Goal: Contribute content: Add original content to the website for others to see

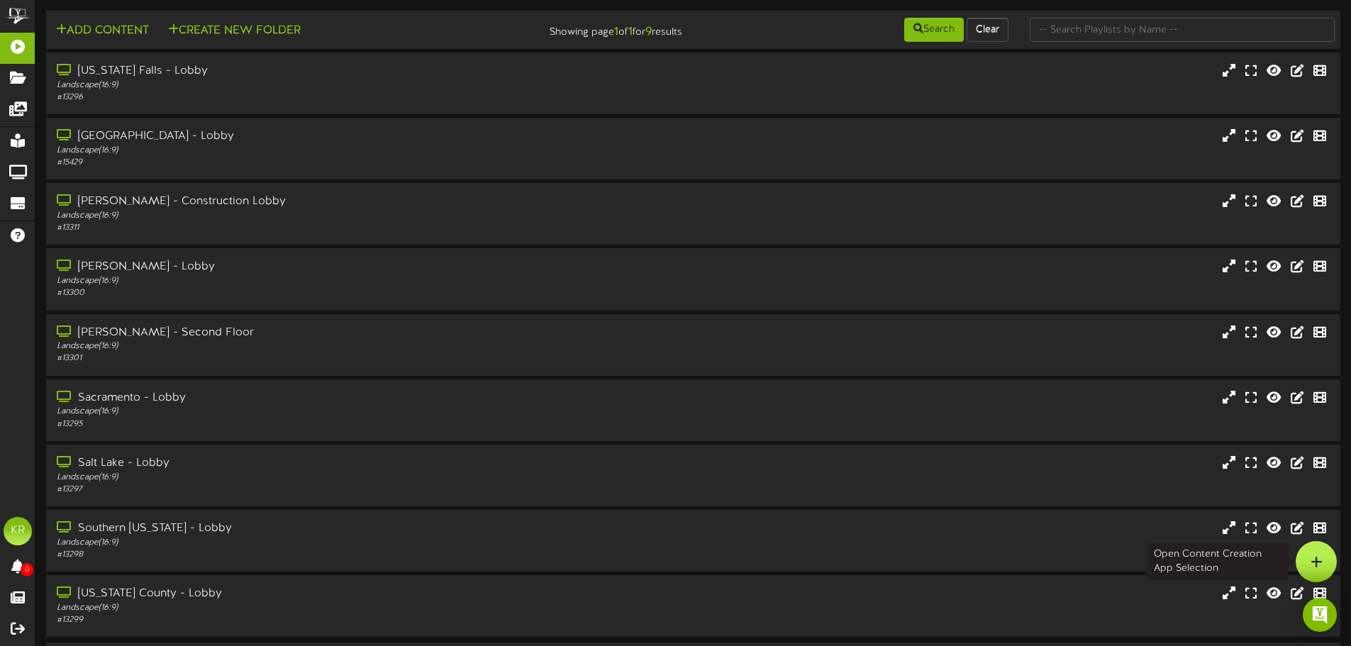
click at [1318, 569] on div at bounding box center [1315, 561] width 41 height 41
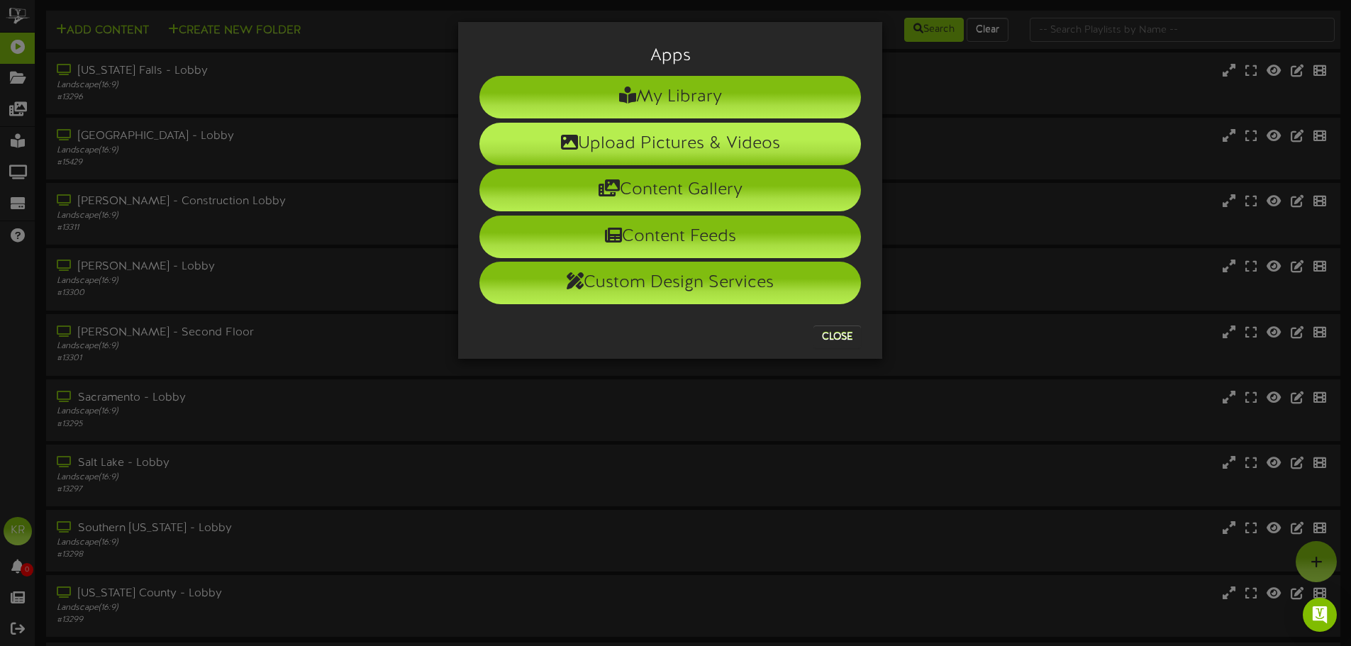
click at [710, 145] on li "Upload Pictures & Videos" at bounding box center [669, 144] width 381 height 43
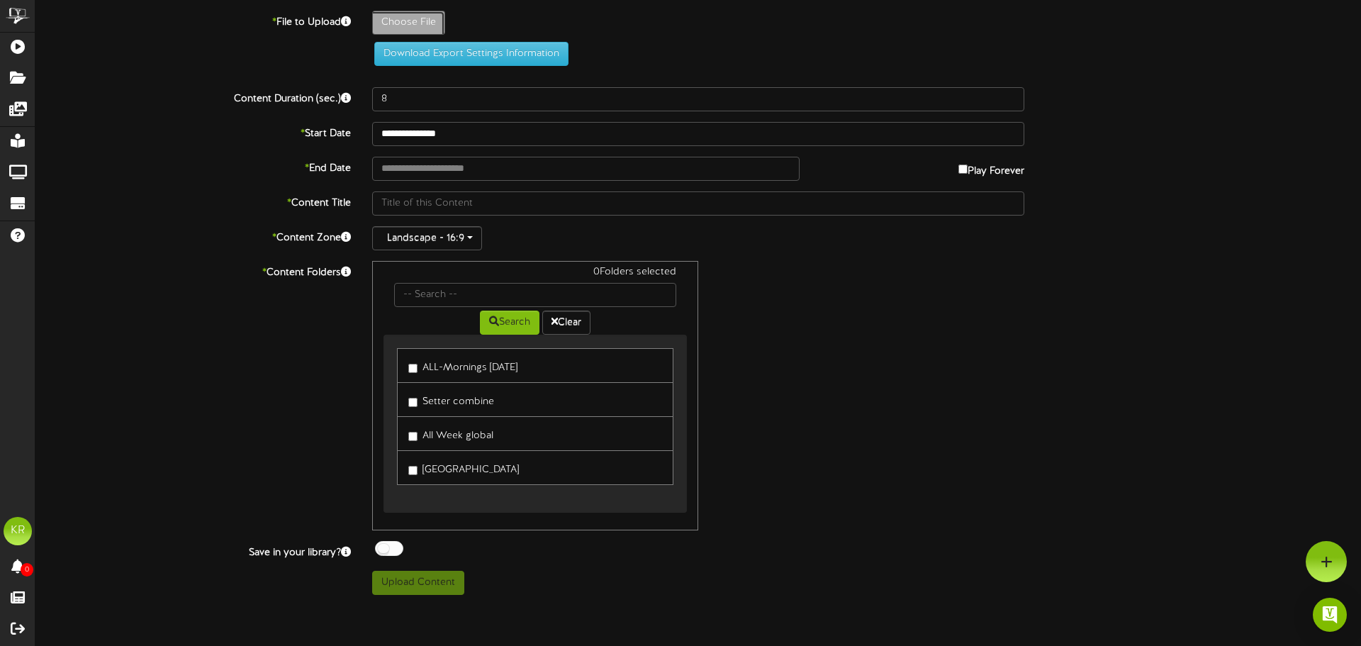
type input "**********"
type input "INSTALLS10-1"
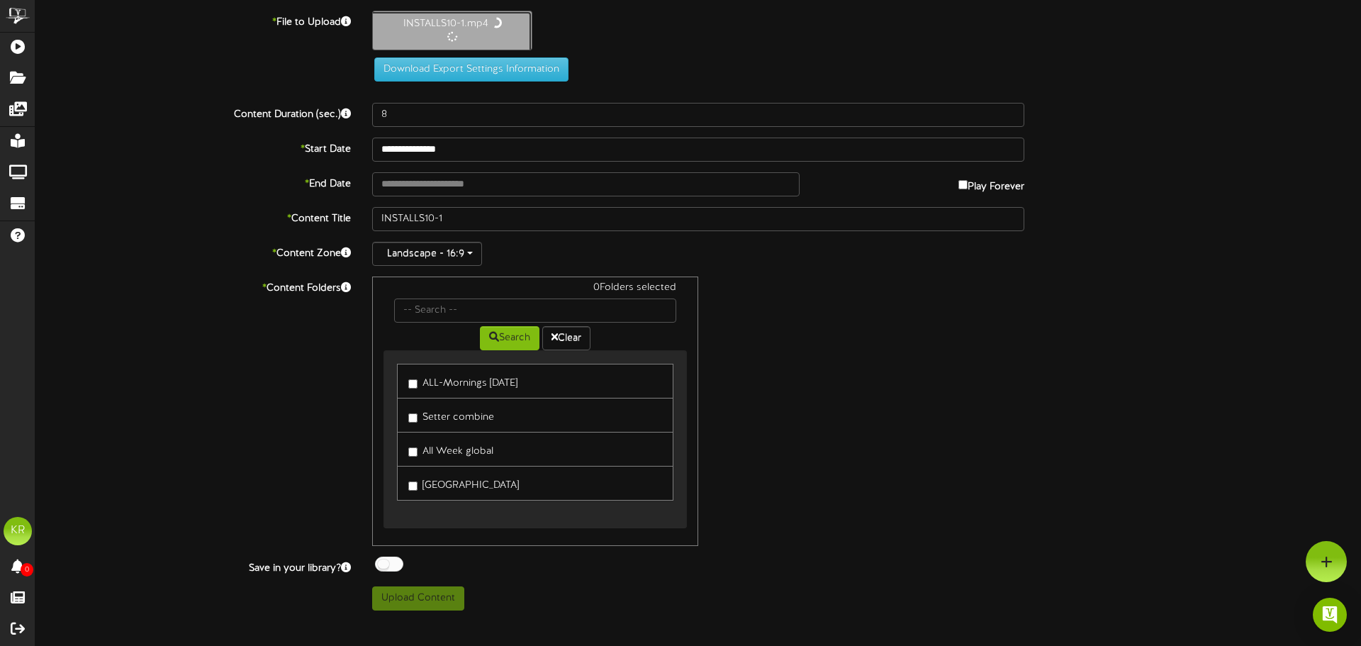
type input "10"
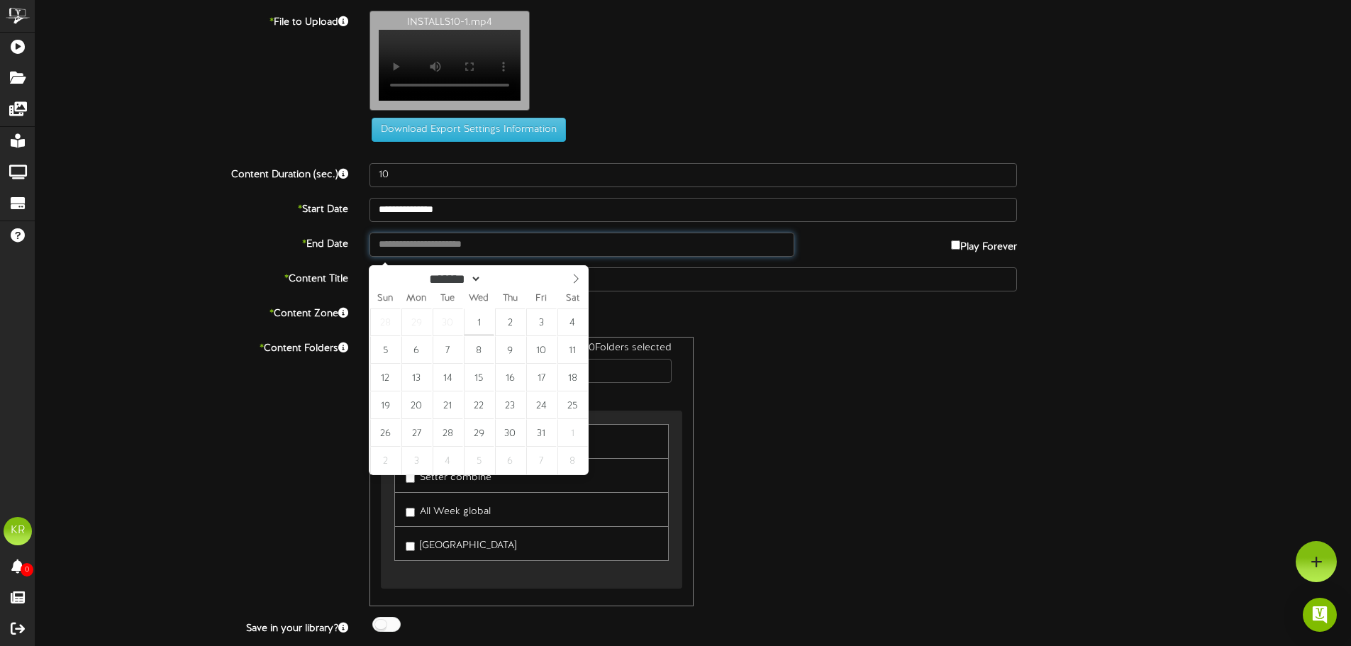
click at [390, 253] on input "text" at bounding box center [581, 245] width 424 height 24
type input "**********"
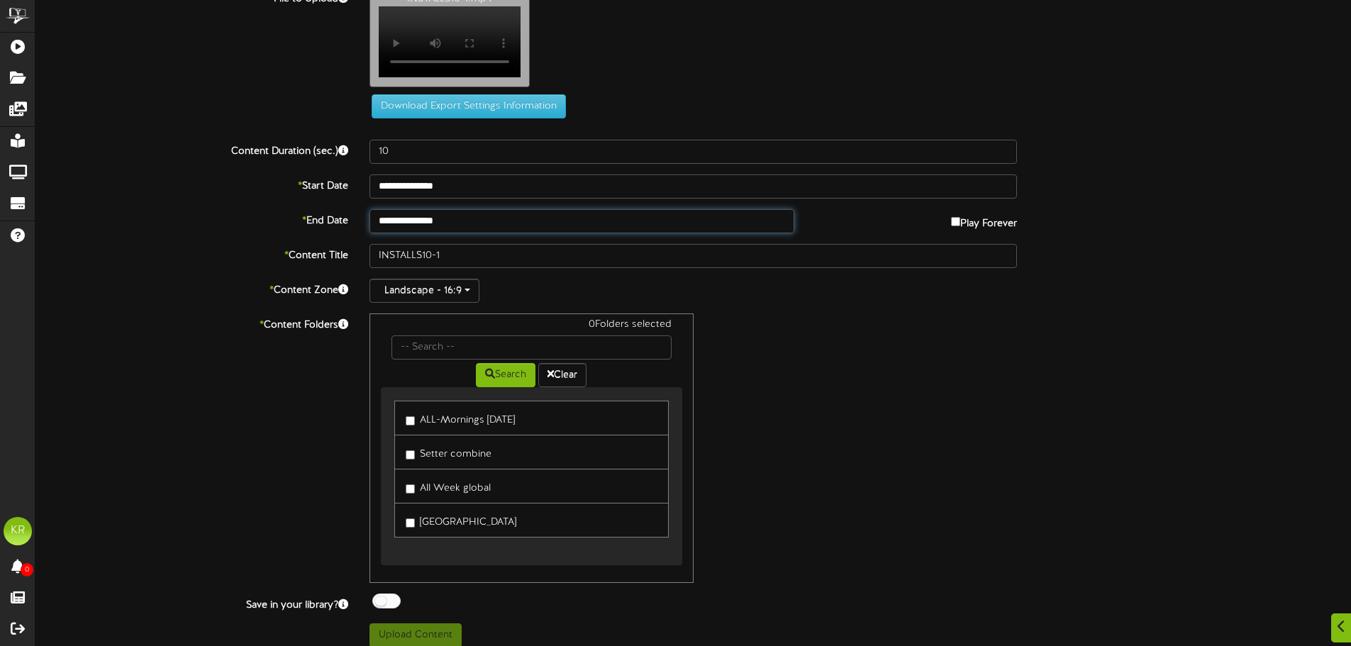
scroll to position [43, 0]
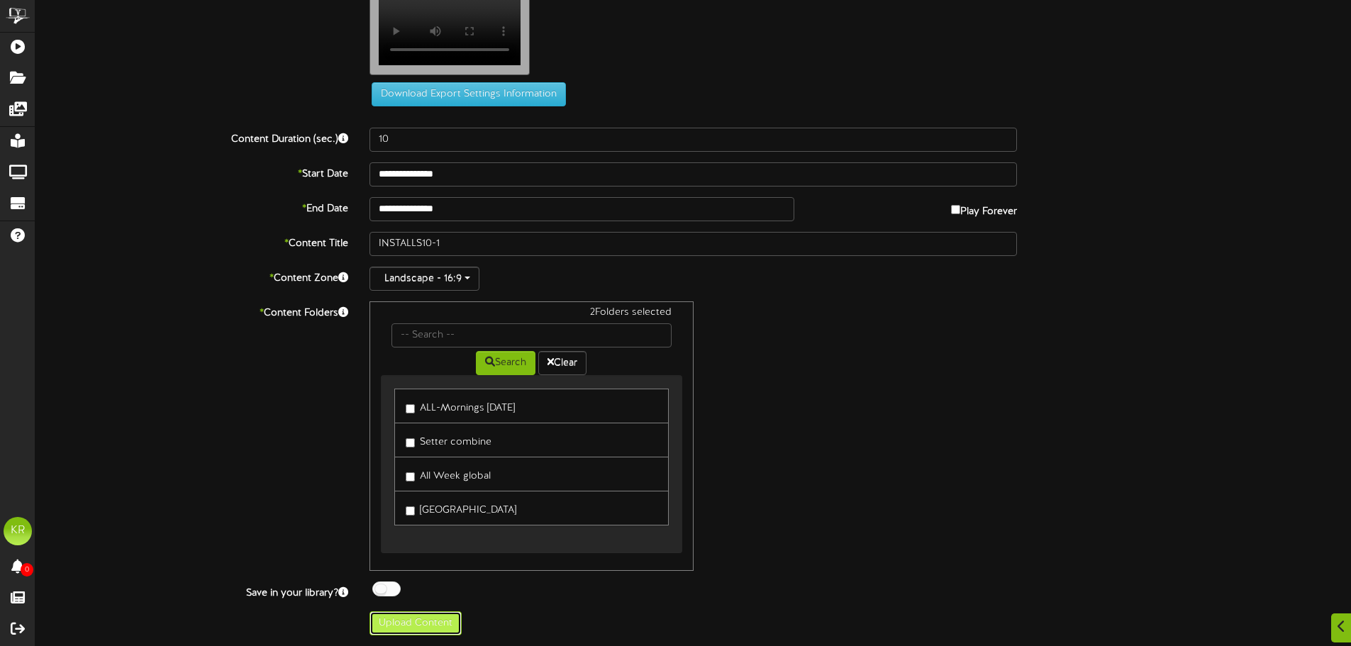
click at [393, 626] on button "Upload Content" at bounding box center [415, 623] width 92 height 24
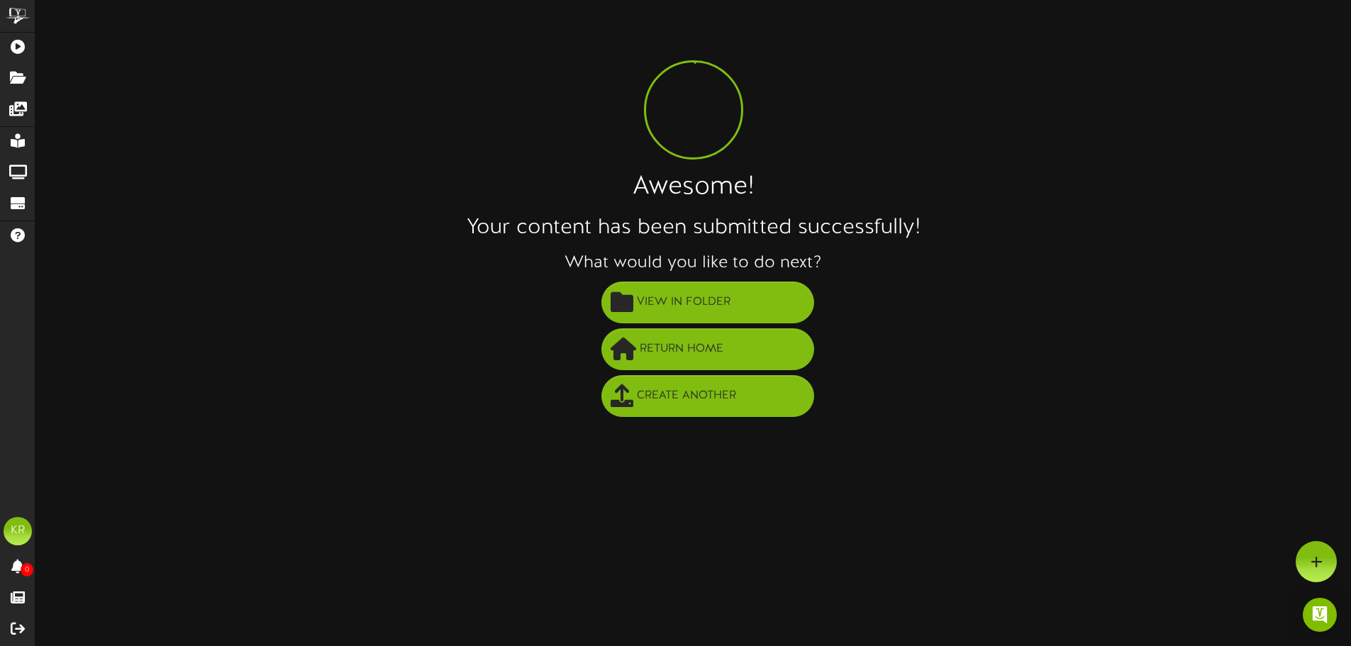
scroll to position [0, 0]
click at [727, 308] on span "View in Folder" at bounding box center [688, 302] width 101 height 23
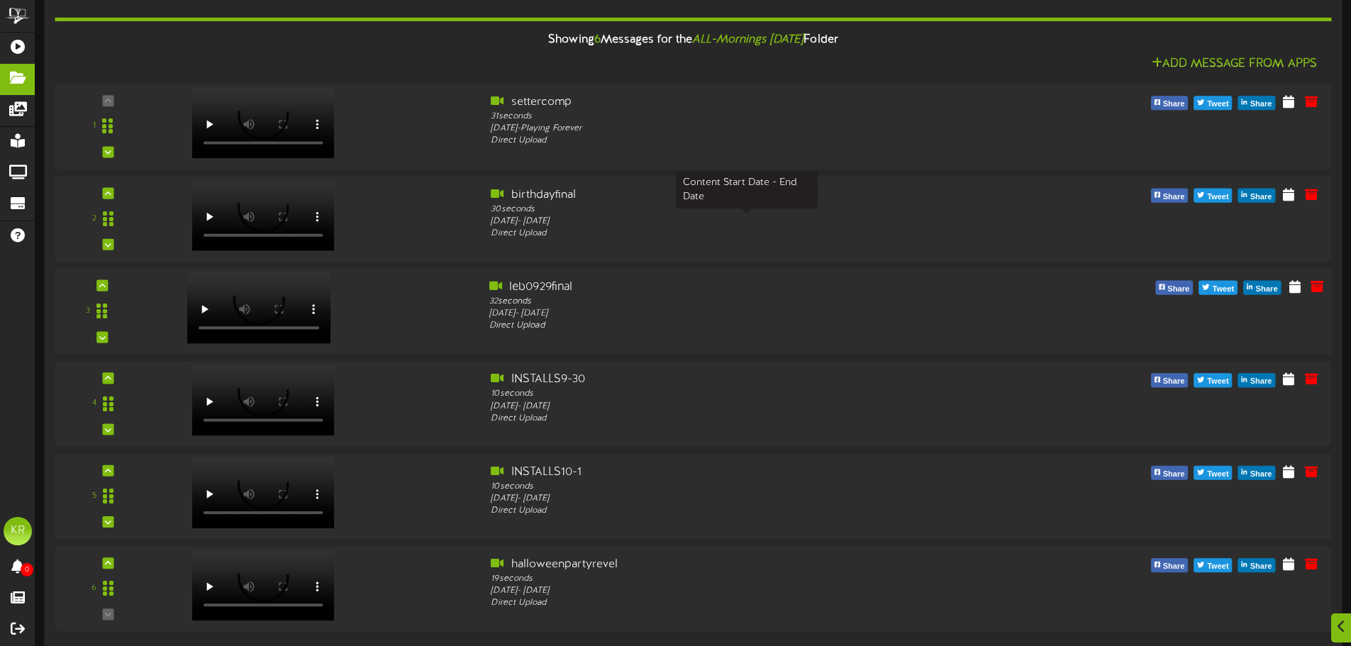
scroll to position [213, 0]
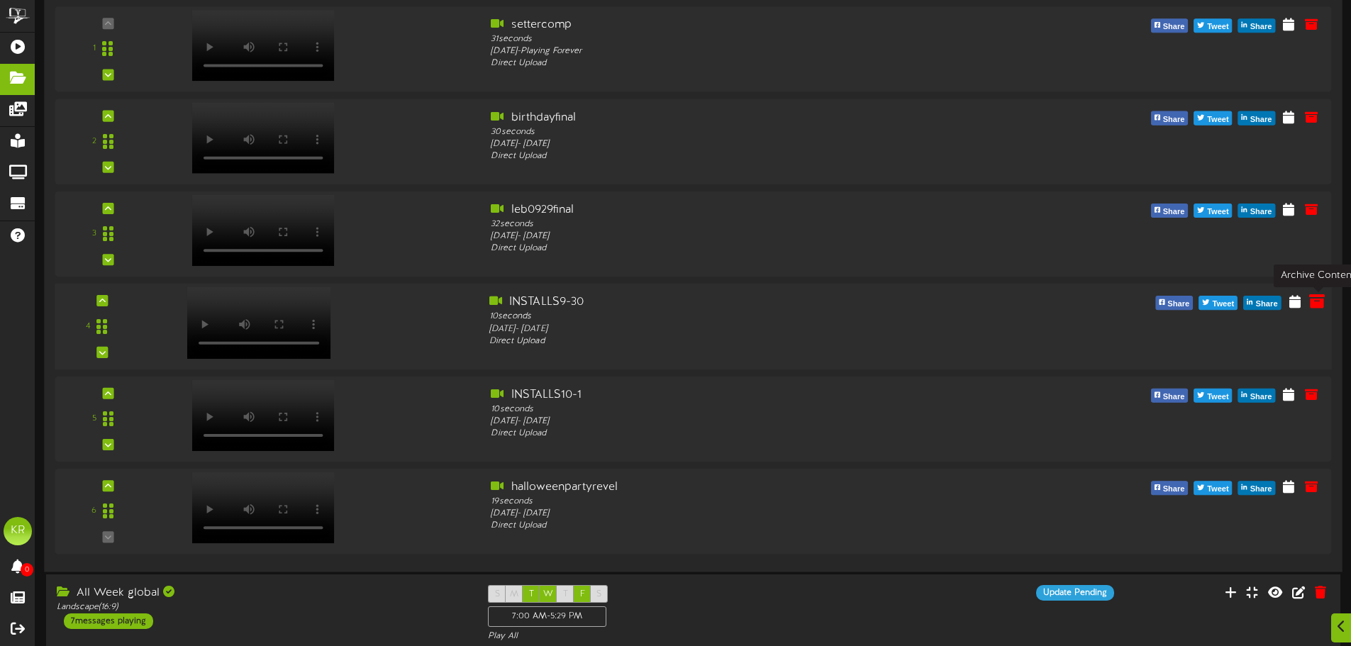
click at [1315, 308] on icon at bounding box center [1317, 301] width 16 height 16
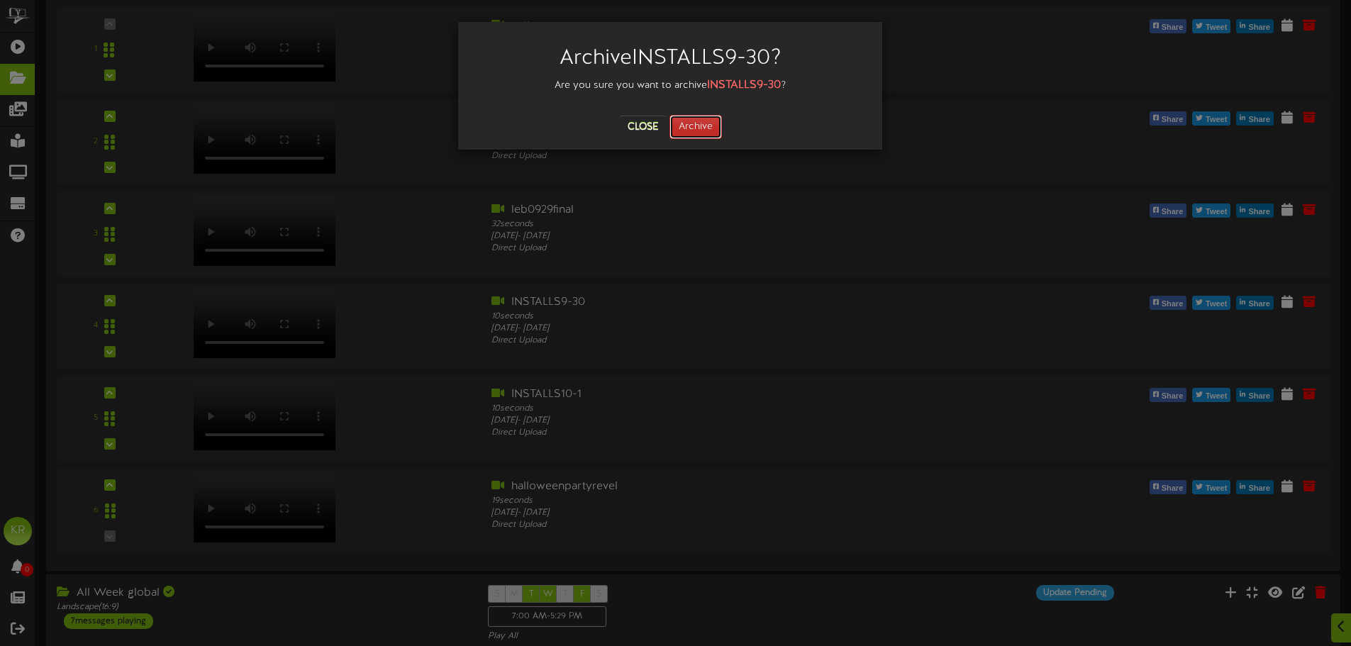
click at [696, 130] on button "Archive" at bounding box center [695, 127] width 52 height 24
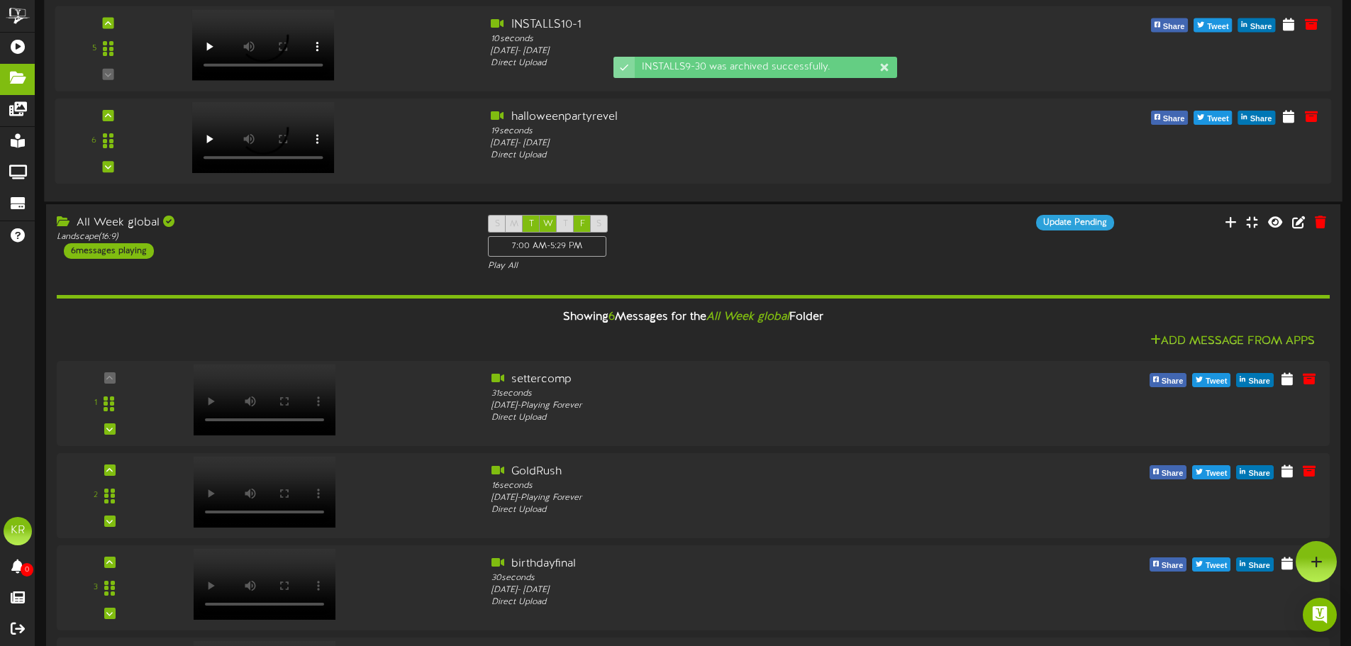
scroll to position [401, 0]
